Goal: Obtain resource: Obtain resource

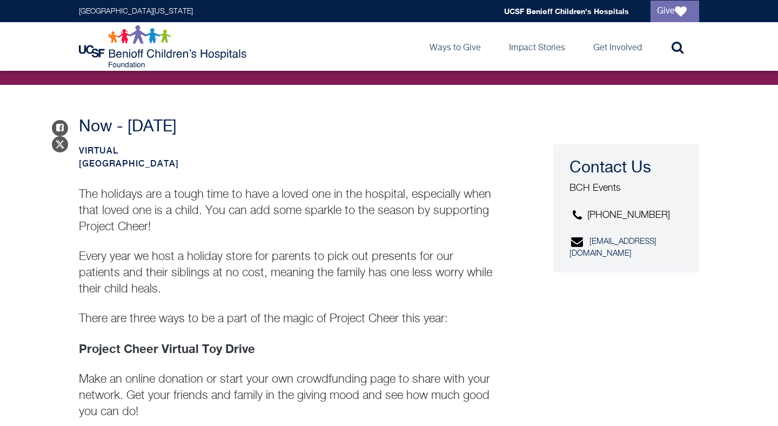
scroll to position [361, 0]
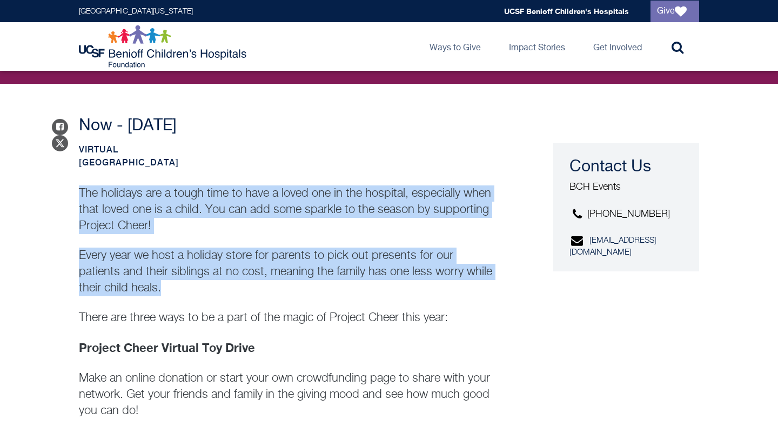
drag, startPoint x: 79, startPoint y: 190, endPoint x: 197, endPoint y: 281, distance: 149.1
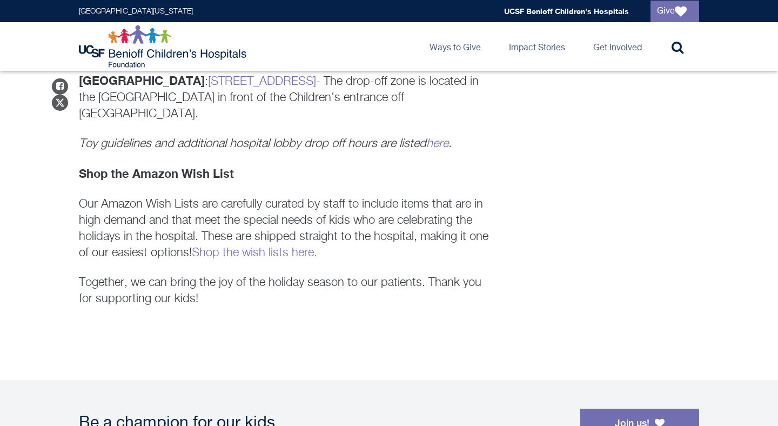
scroll to position [981, 0]
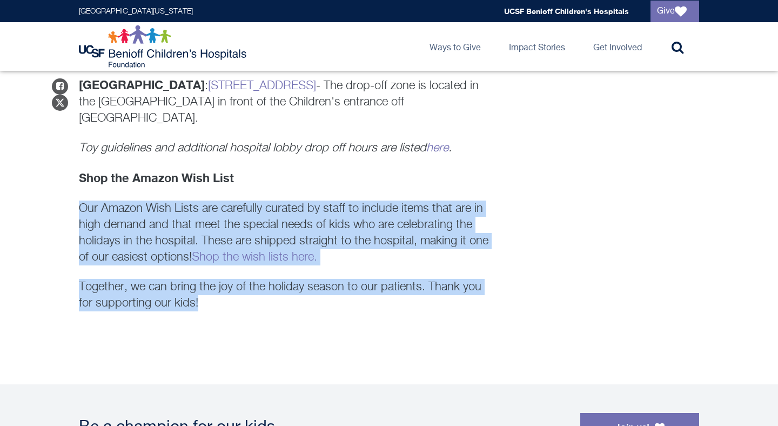
drag, startPoint x: 201, startPoint y: 283, endPoint x: 78, endPoint y: 198, distance: 149.2
copy div "Our Amazon Wish Lists are carefully curated by staff to include items that are …"
